Goal: Information Seeking & Learning: Learn about a topic

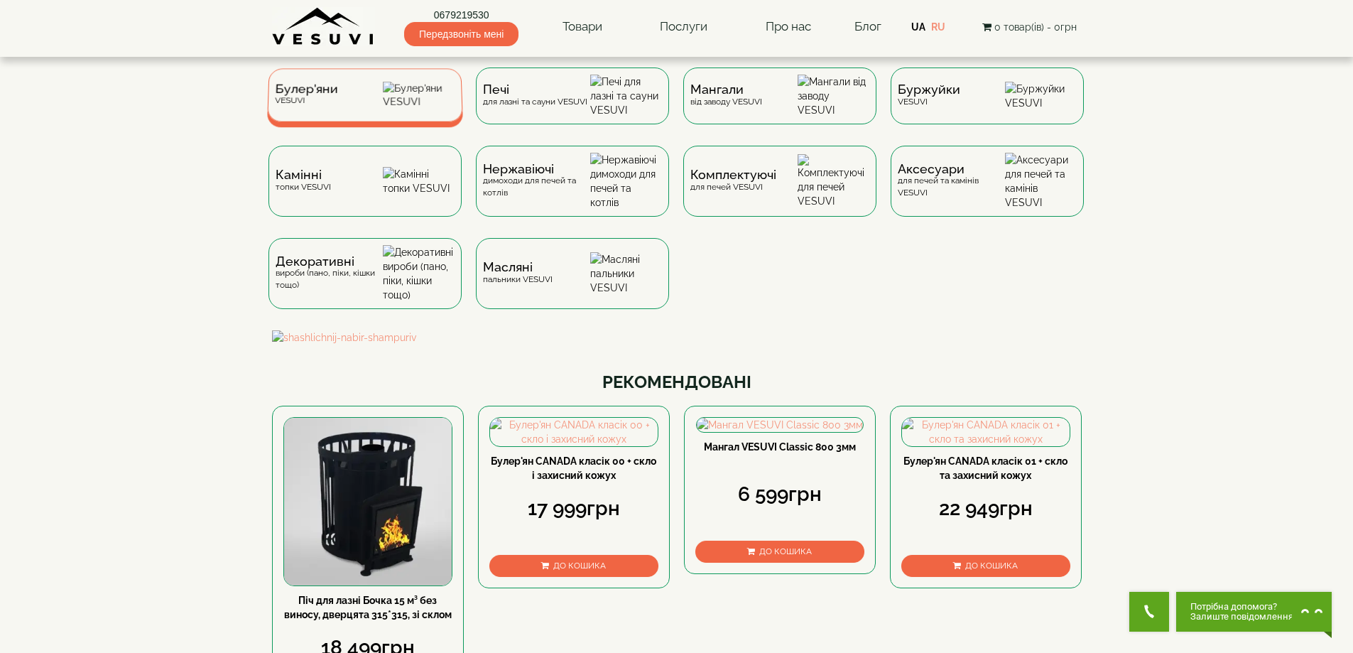
click at [418, 88] on img at bounding box center [419, 95] width 72 height 27
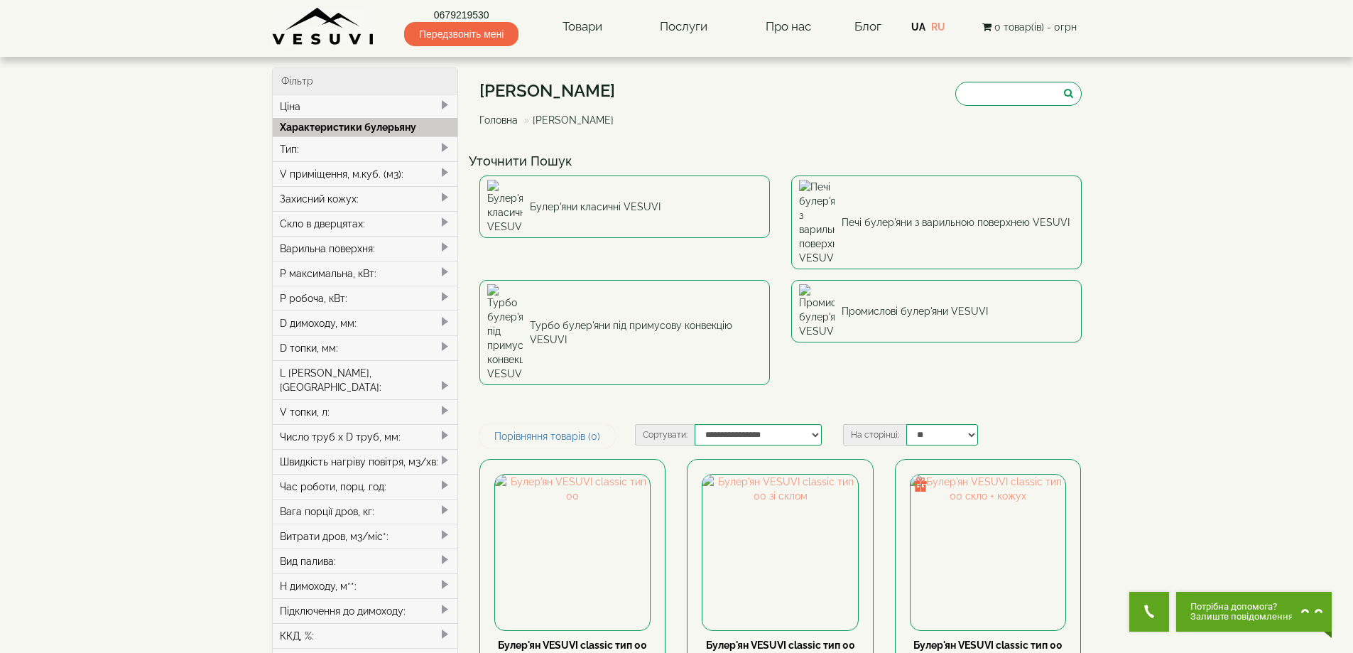
click at [316, 171] on div "V приміщення, м.куб. (м3):" at bounding box center [365, 173] width 185 height 25
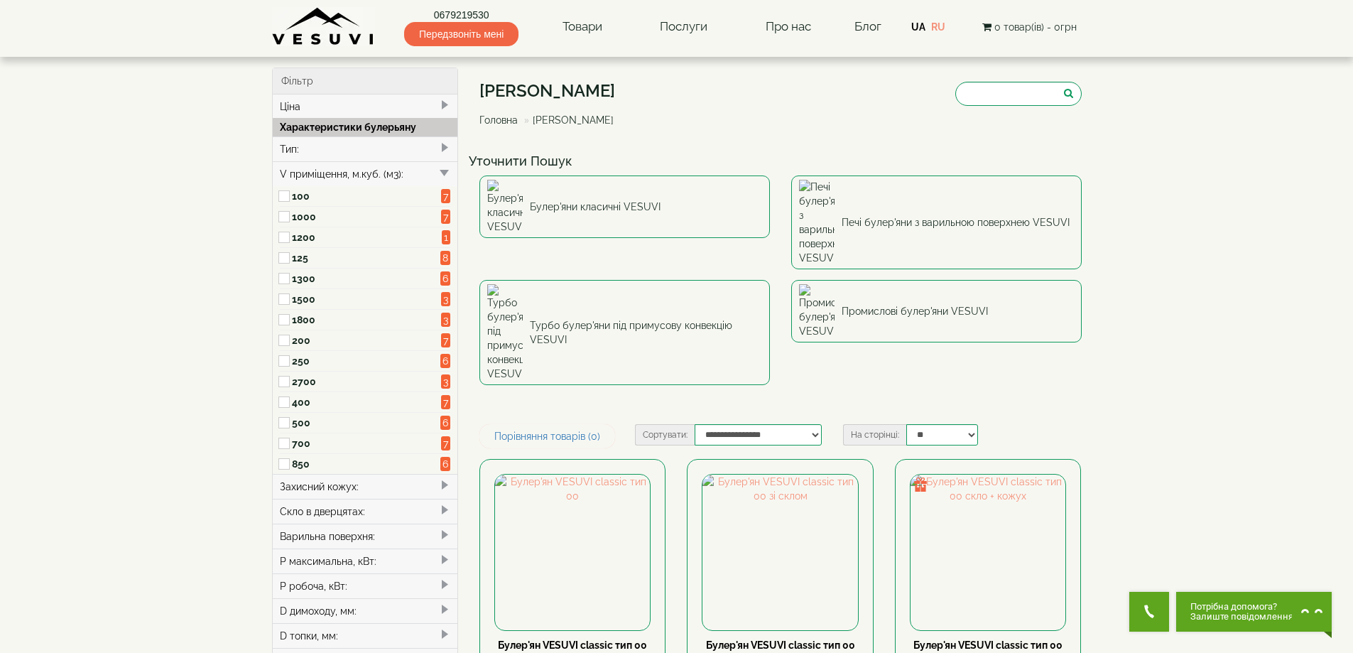
click at [316, 171] on div "V приміщення, м.куб. (м3):" at bounding box center [365, 173] width 185 height 25
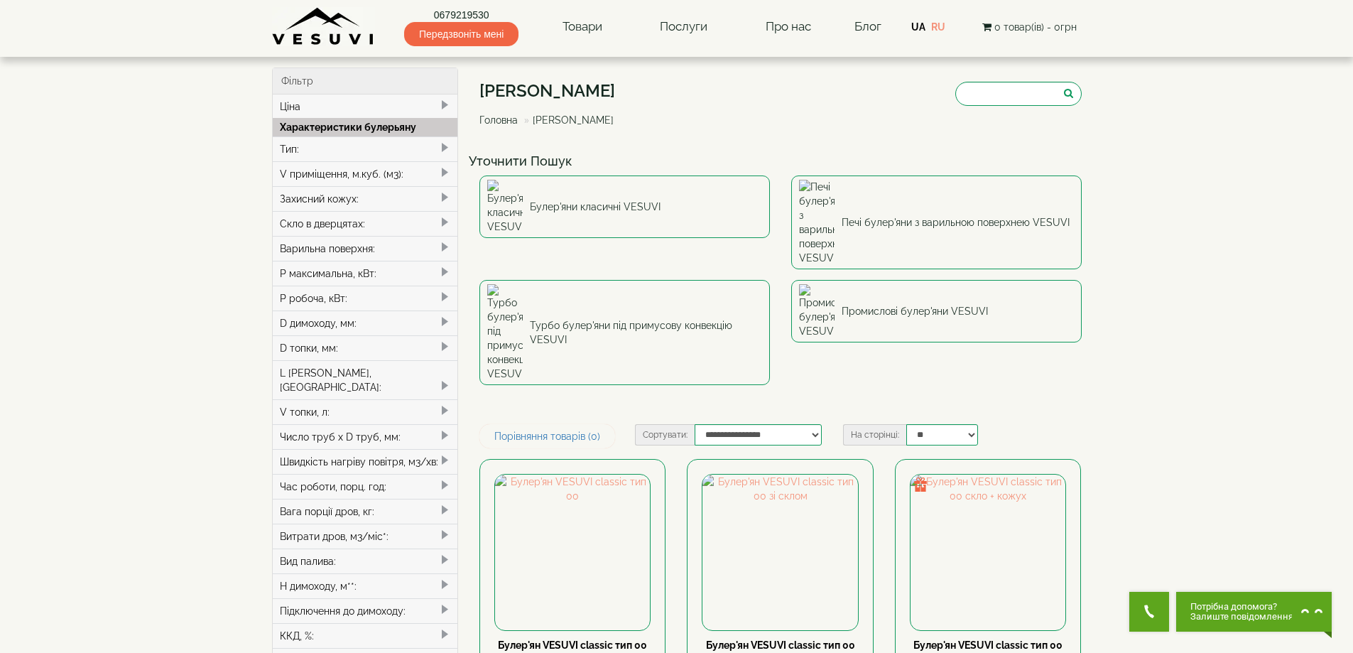
click at [307, 151] on div "Тип:" at bounding box center [365, 148] width 185 height 25
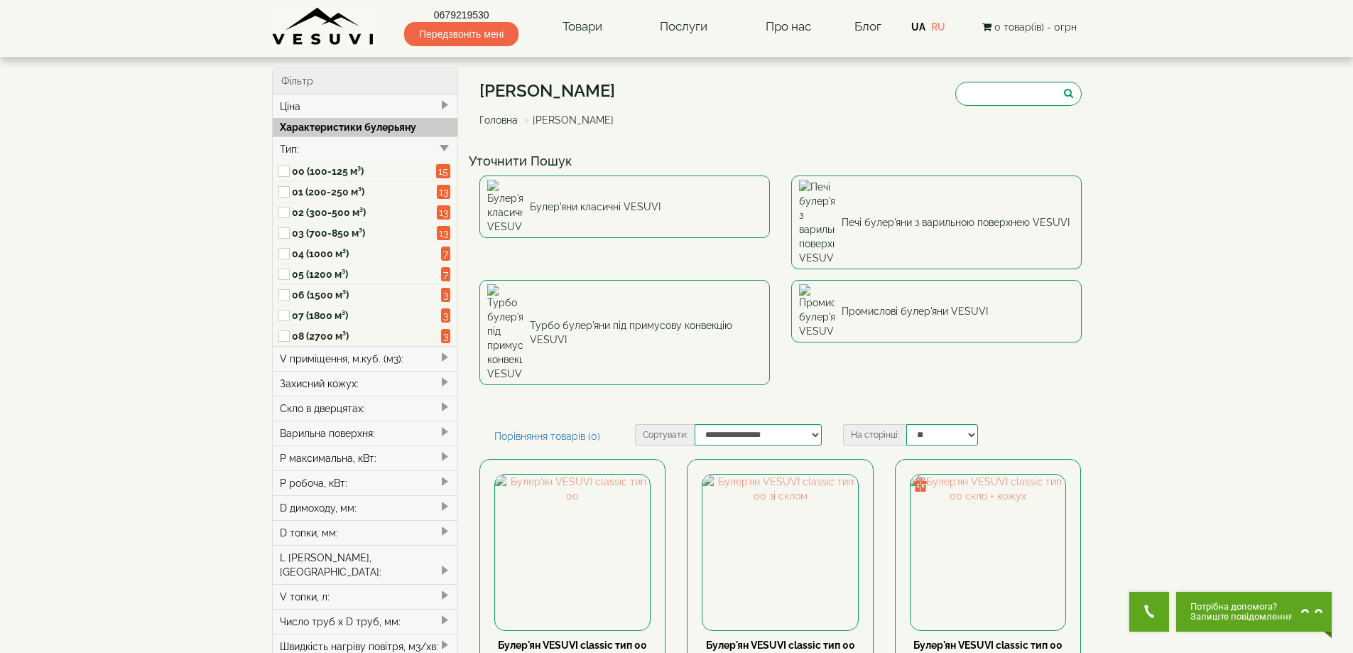
click at [304, 256] on label "04 (1000 м³)" at bounding box center [364, 253] width 145 height 14
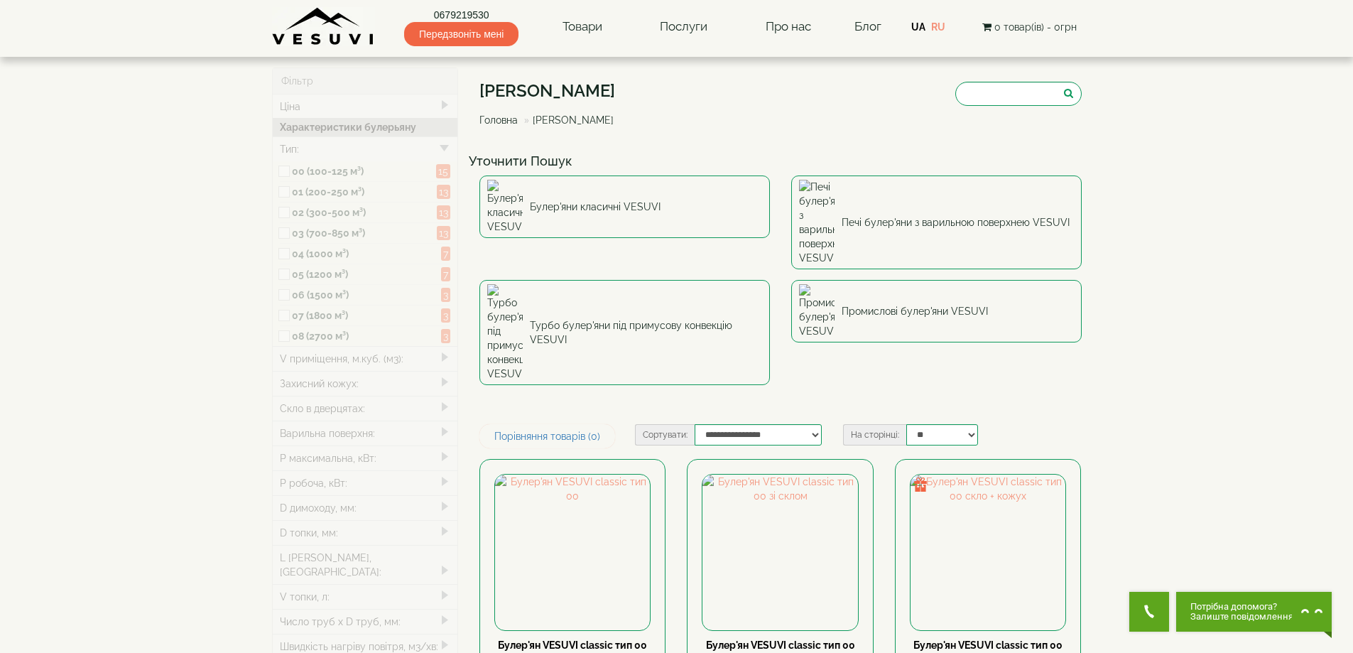
type input "*****"
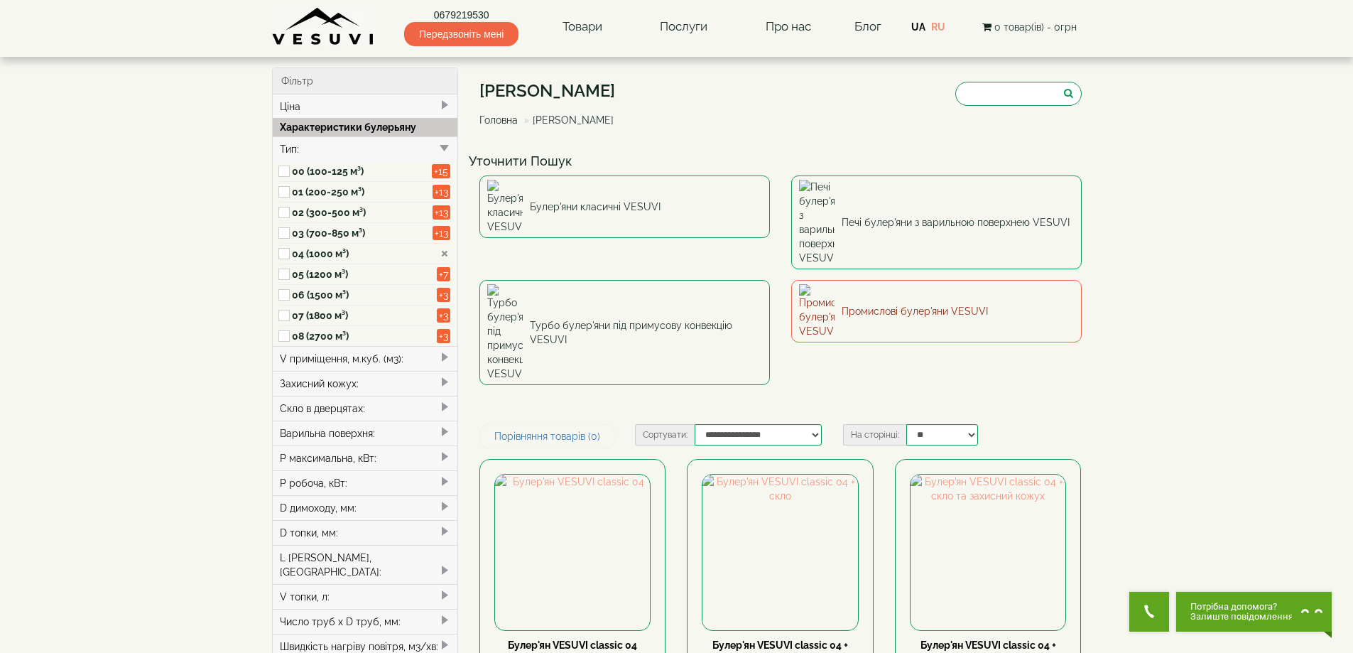
scroll to position [355, 0]
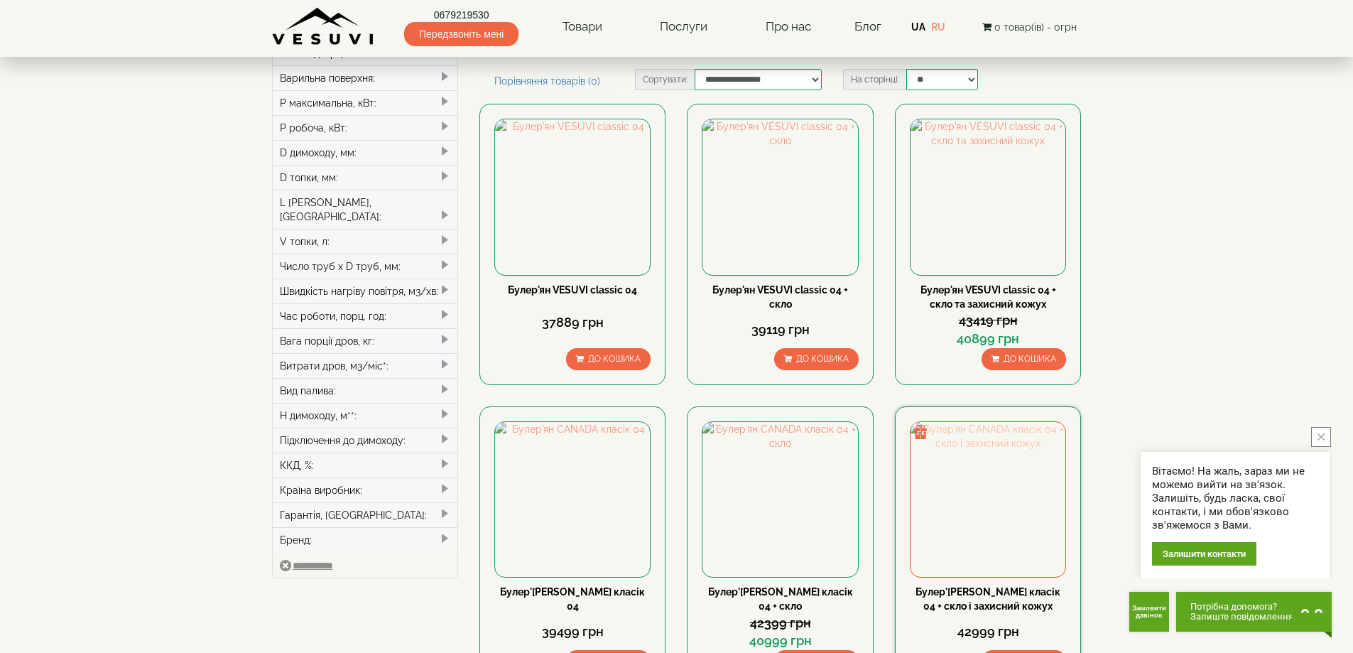
click at [1010, 422] on img at bounding box center [987, 499] width 155 height 155
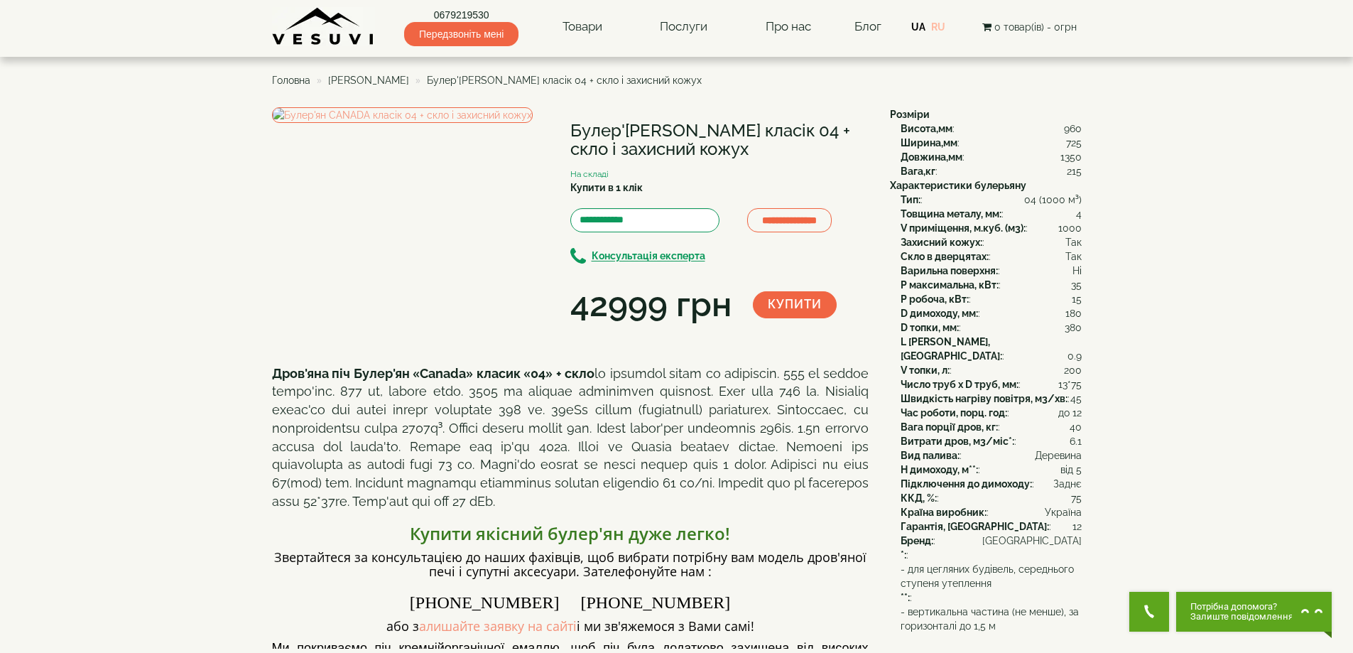
click at [944, 24] on link "RU" at bounding box center [938, 26] width 14 height 11
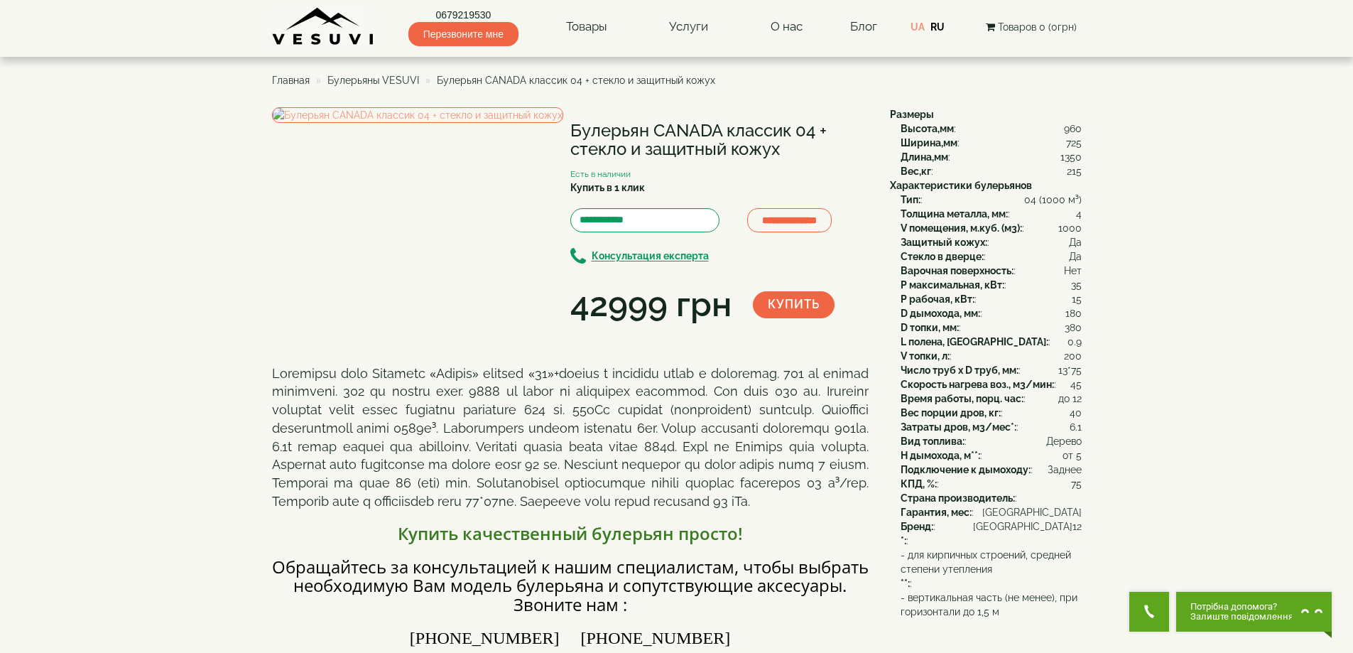
click at [662, 131] on h1 "Булерьян CANADA классик 04 + стекло и защитный кожух" at bounding box center [719, 140] width 298 height 38
copy div "Булерьян CANADA классик 04 + стекло и защитный кожух"
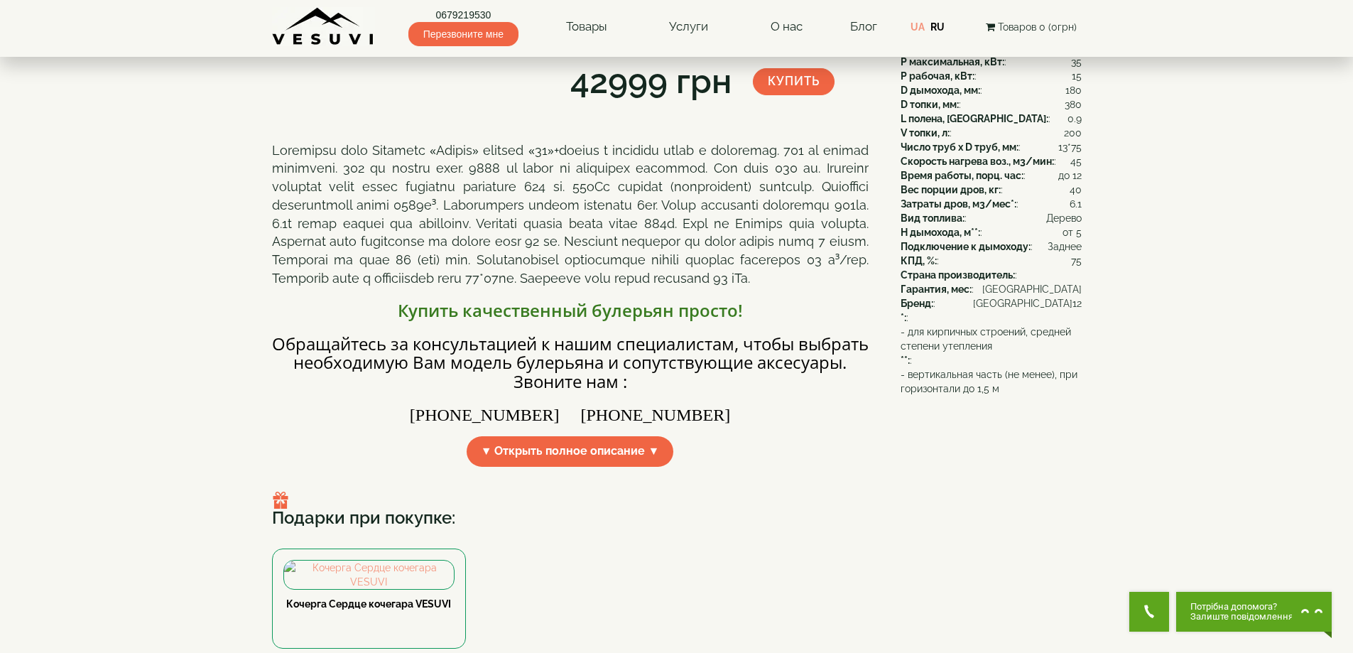
scroll to position [355, 0]
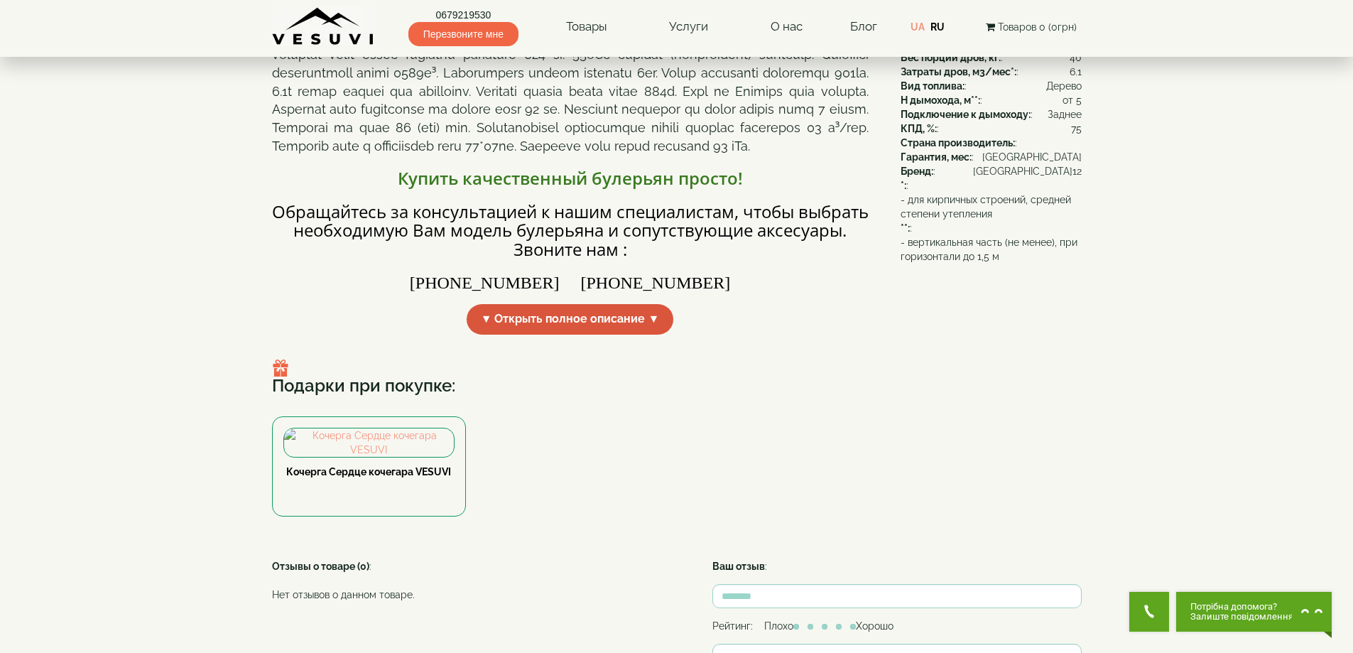
click at [597, 335] on span "▼ Открыть полное описание ▼" at bounding box center [570, 319] width 207 height 31
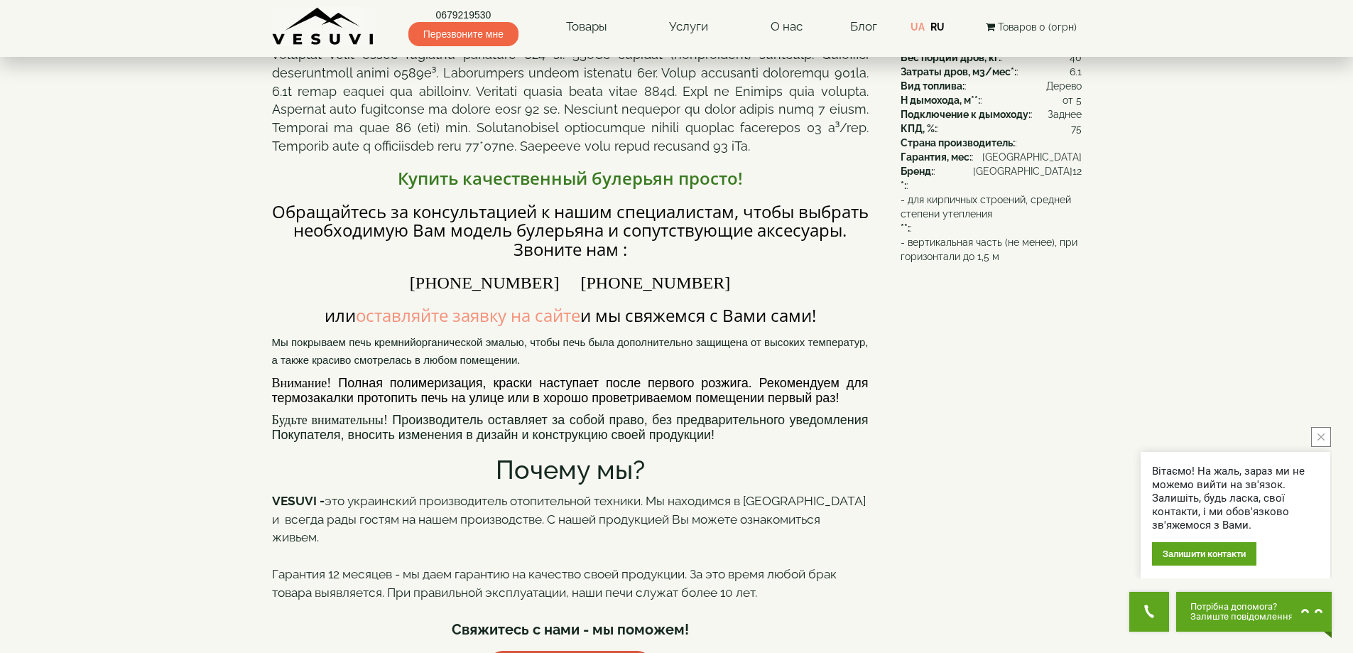
scroll to position [0, 0]
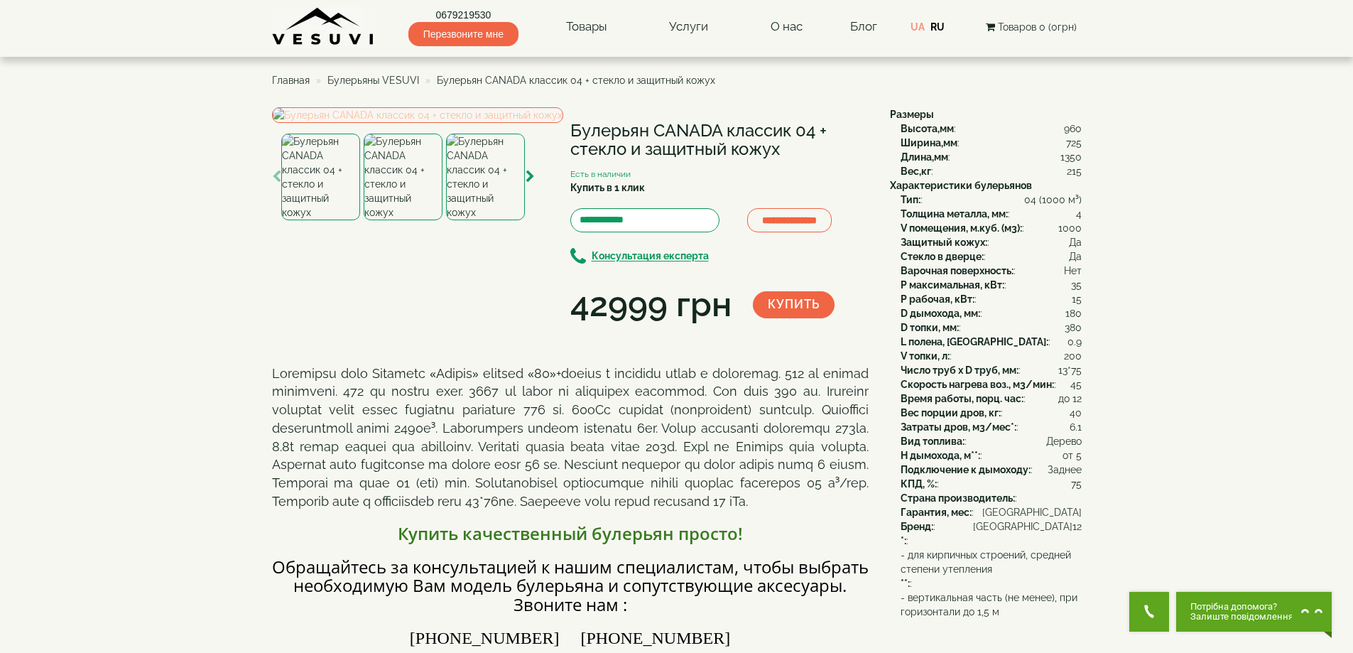
click at [359, 123] on img at bounding box center [417, 115] width 291 height 16
